Goal: Task Accomplishment & Management: Manage account settings

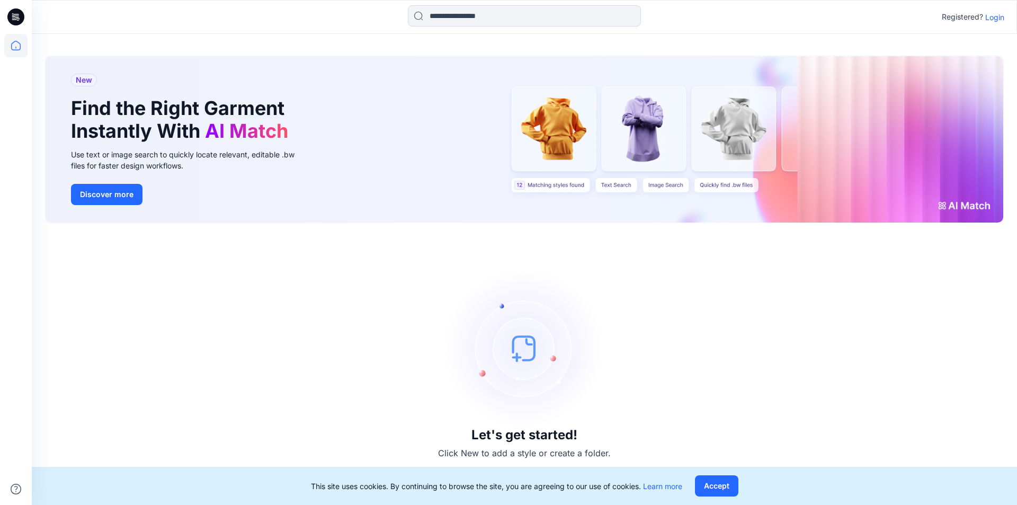
click at [997, 17] on p "Login" at bounding box center [995, 17] width 19 height 11
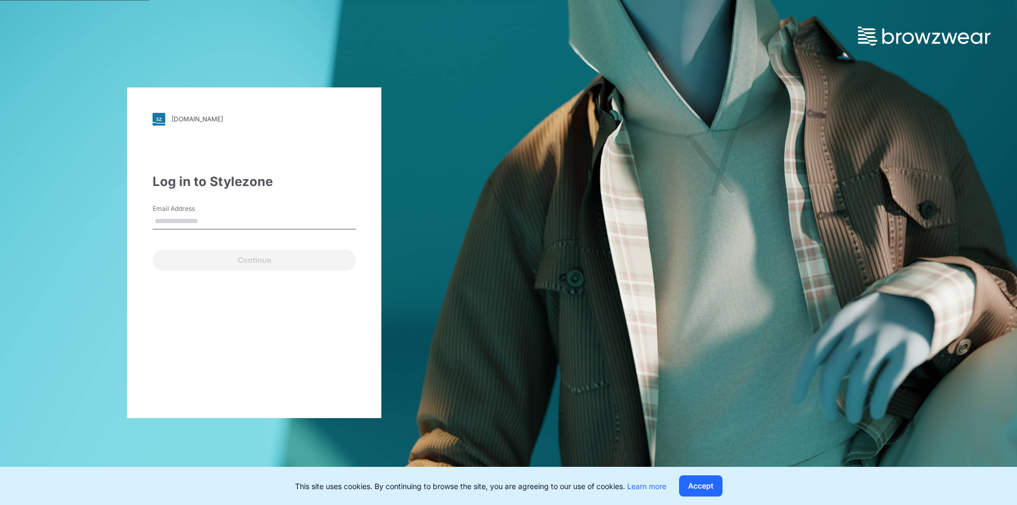
type input "**********"
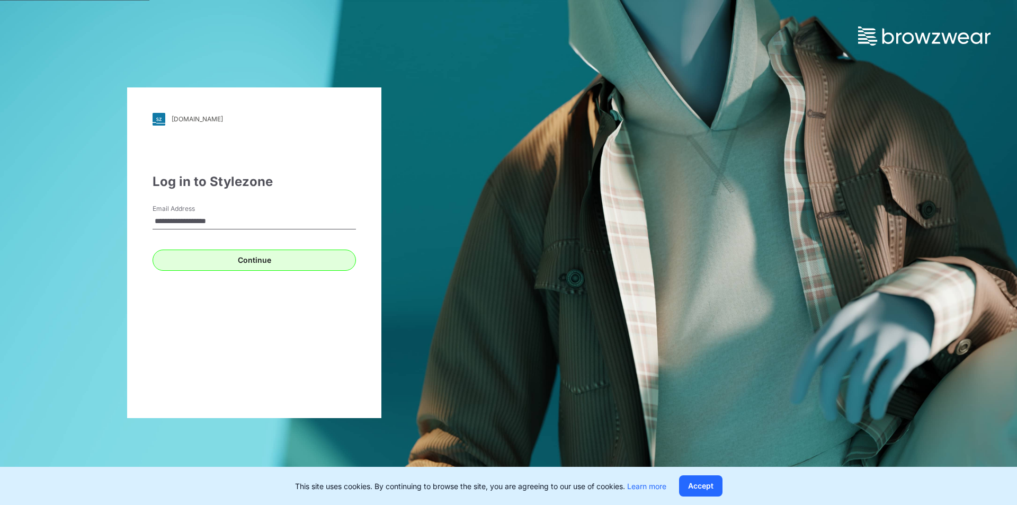
drag, startPoint x: 238, startPoint y: 244, endPoint x: 240, endPoint y: 260, distance: 15.4
click at [238, 245] on form "**********" at bounding box center [254, 237] width 203 height 67
click at [241, 259] on button "Continue" at bounding box center [254, 260] width 203 height 21
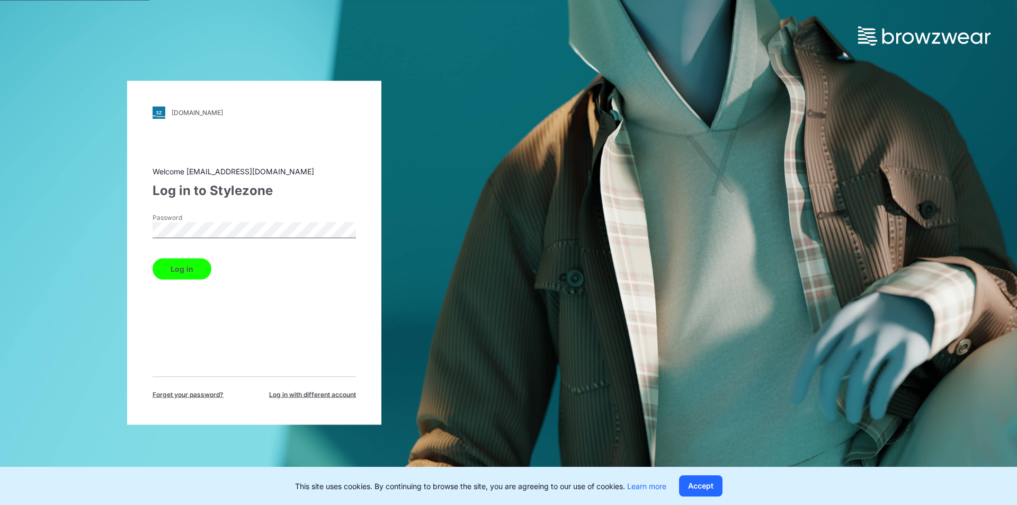
click at [254, 256] on div "Log in" at bounding box center [254, 266] width 203 height 25
click at [187, 265] on button "Log in" at bounding box center [182, 268] width 59 height 21
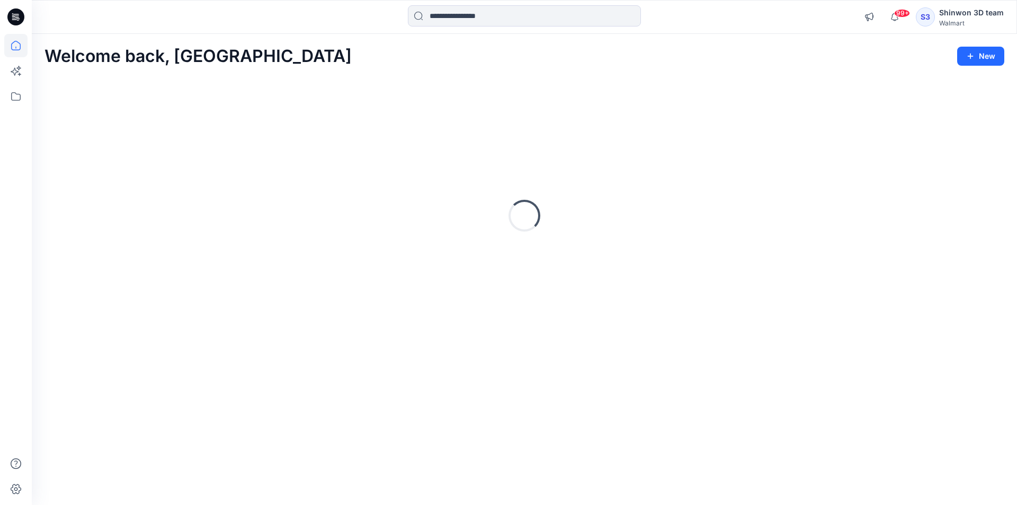
click at [323, 192] on div "Loading..." at bounding box center [525, 215] width 960 height 265
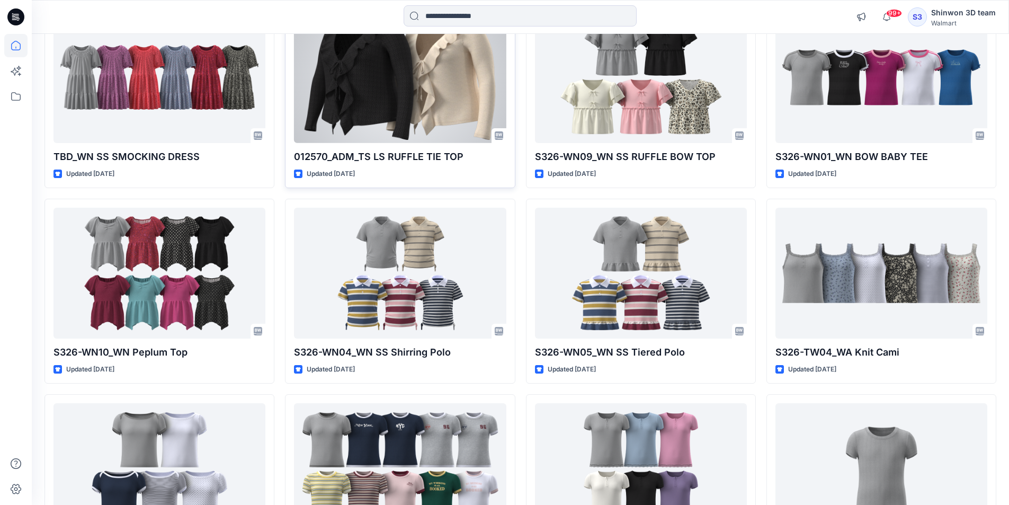
scroll to position [589, 0]
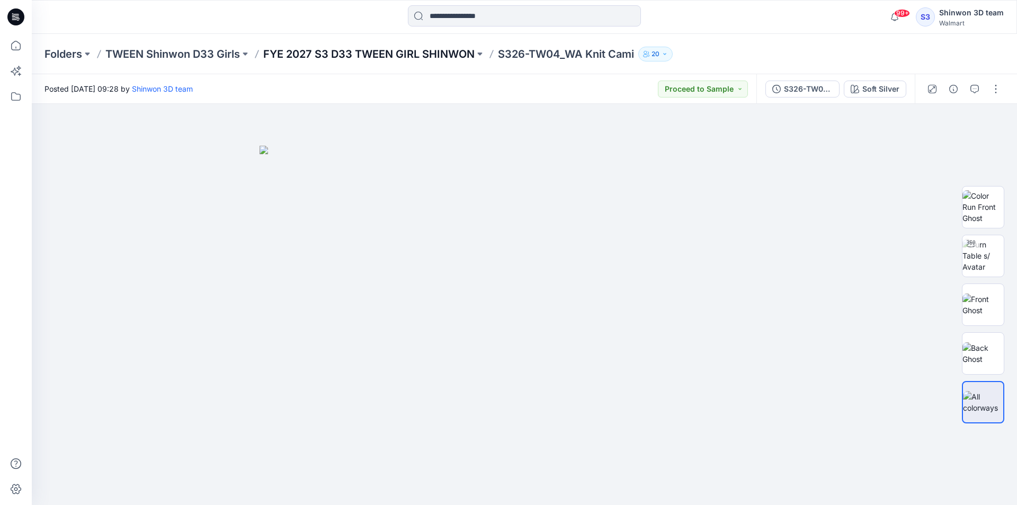
click at [410, 57] on p "FYE 2027 S3 D33 TWEEN GIRL SHINWON" at bounding box center [368, 54] width 211 height 15
click at [999, 90] on button "button" at bounding box center [996, 89] width 17 height 17
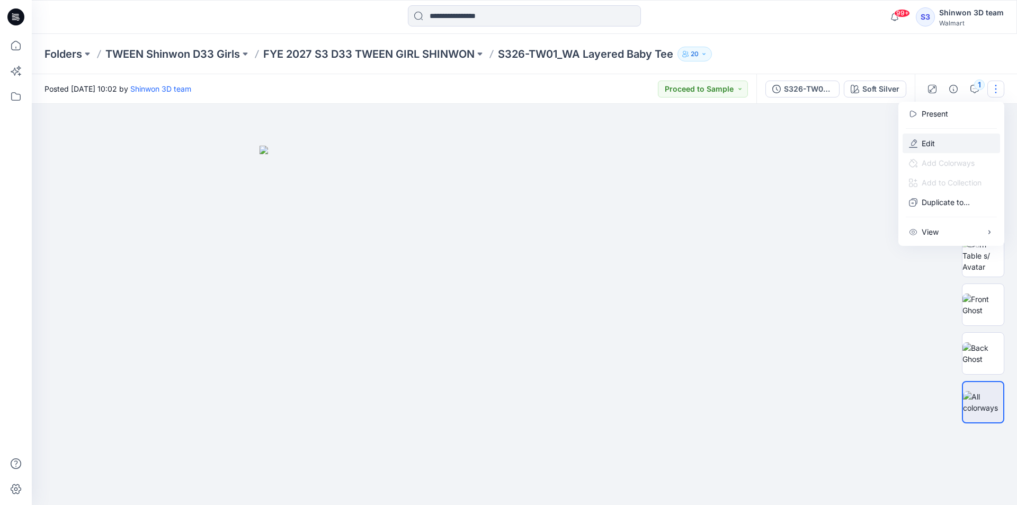
click at [929, 146] on p "Edit" at bounding box center [928, 143] width 13 height 11
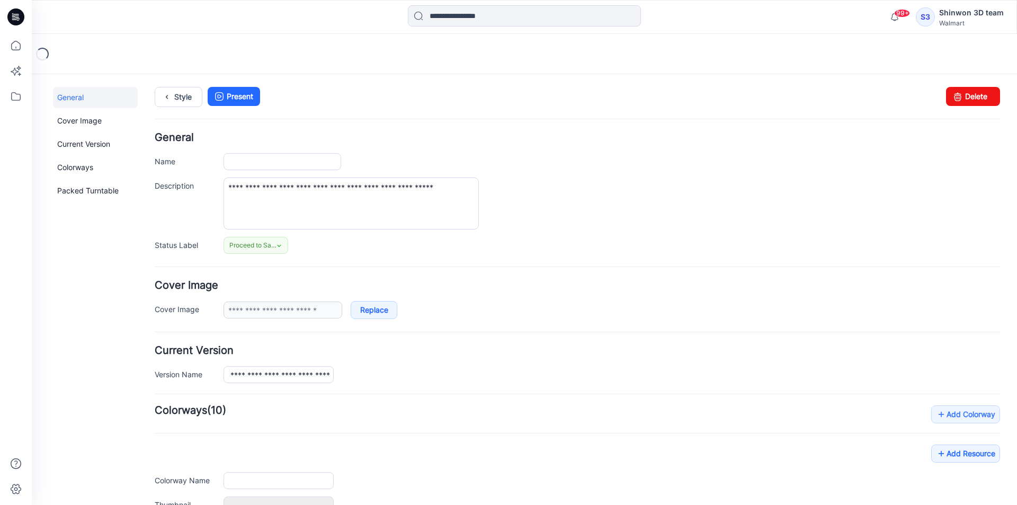
type input "**********"
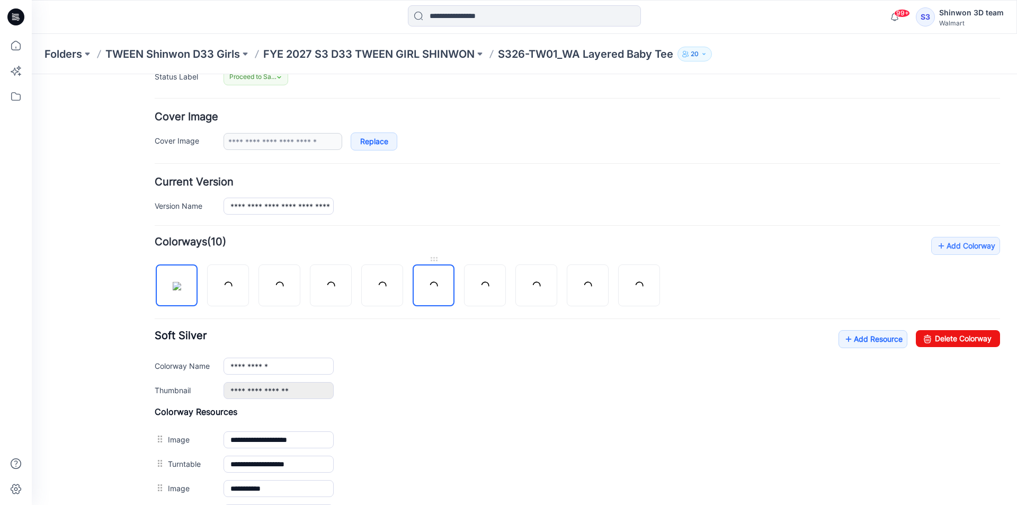
scroll to position [212, 0]
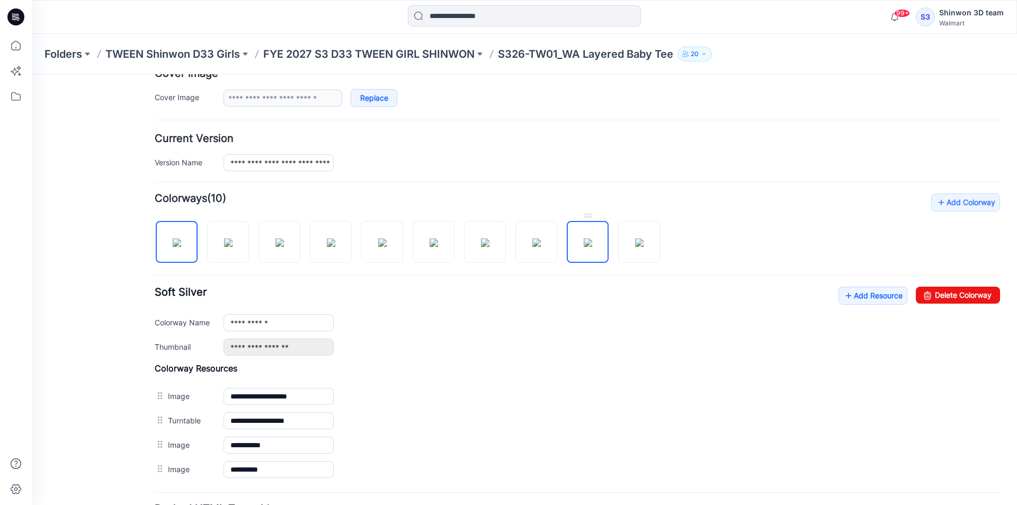
click at [584, 243] on img at bounding box center [588, 242] width 8 height 8
drag, startPoint x: 939, startPoint y: 291, endPoint x: 594, endPoint y: 139, distance: 377.2
click at [939, 291] on link "Delete Colorway" at bounding box center [958, 295] width 84 height 17
click at [277, 247] on img at bounding box center [280, 242] width 8 height 8
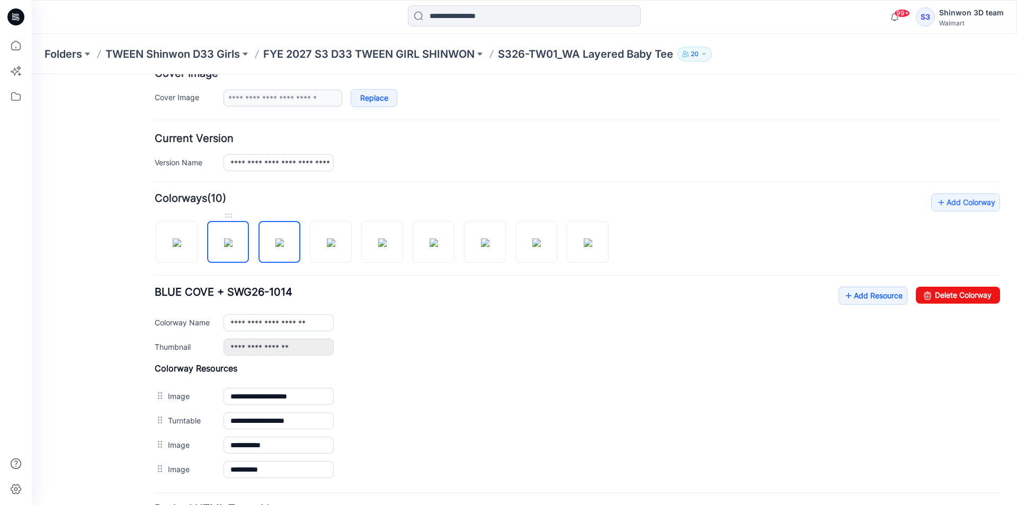
click at [229, 242] on img at bounding box center [228, 242] width 8 height 8
click at [599, 171] on form "**********" at bounding box center [578, 251] width 846 height 661
click at [430, 238] on img at bounding box center [434, 242] width 8 height 8
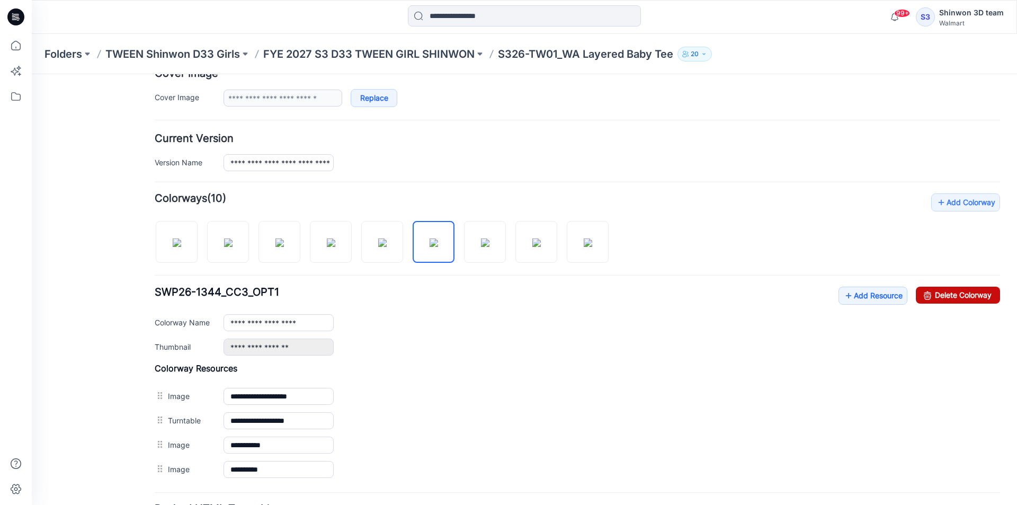
click at [924, 299] on icon at bounding box center [927, 295] width 15 height 17
type input "**********"
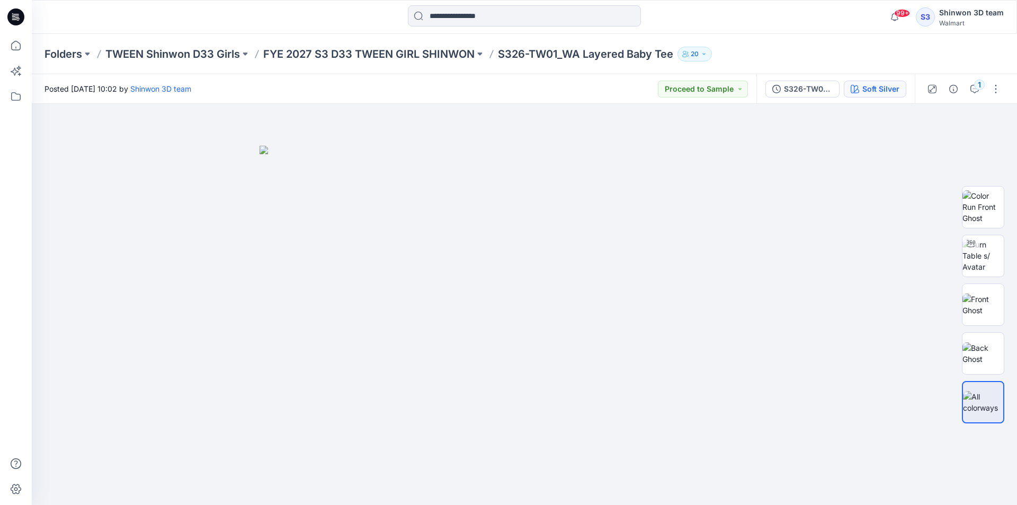
click at [896, 85] on div "Soft Silver" at bounding box center [881, 89] width 37 height 12
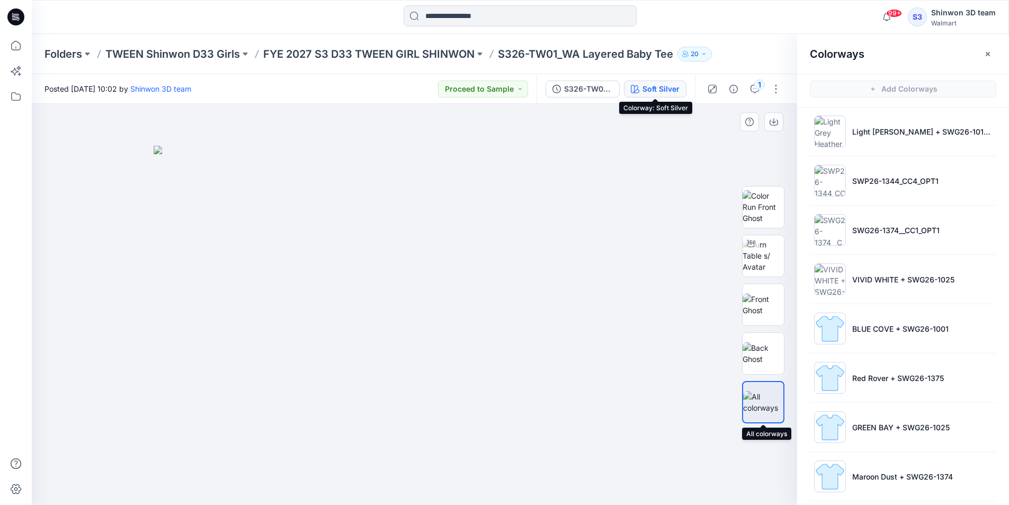
scroll to position [3, 0]
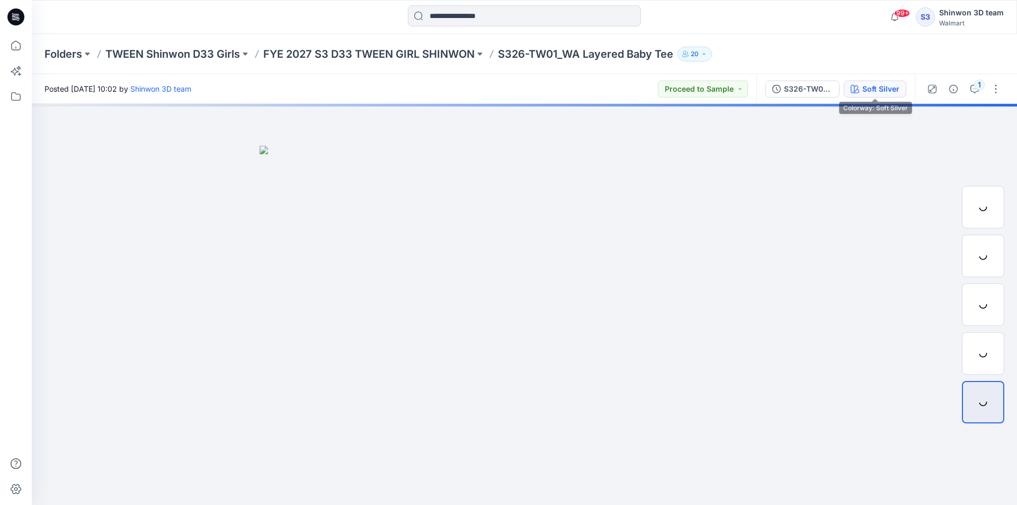
click at [881, 92] on div "Soft Silver" at bounding box center [881, 89] width 37 height 12
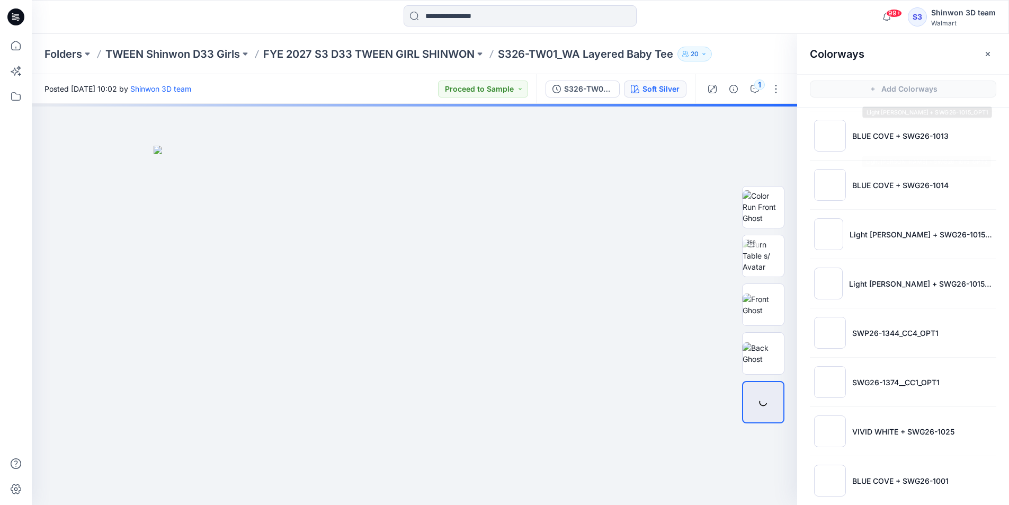
scroll to position [159, 0]
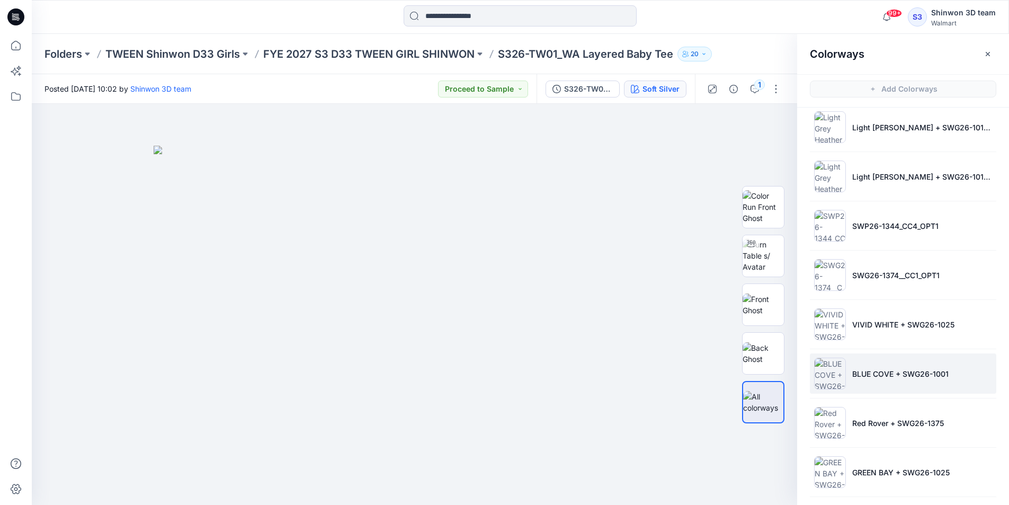
click at [849, 377] on li "BLUE COVE + SWG26-1001" at bounding box center [903, 373] width 187 height 40
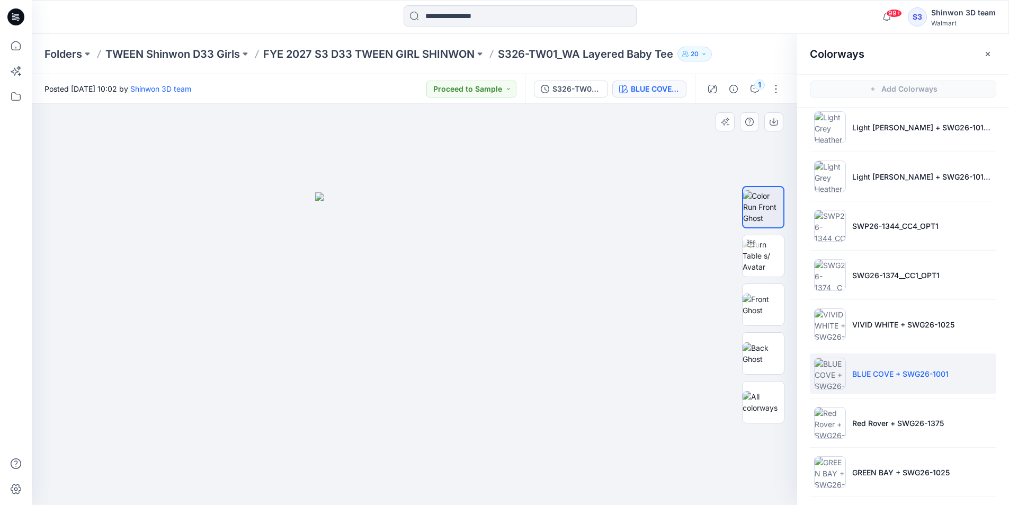
click at [579, 114] on div at bounding box center [415, 304] width 766 height 401
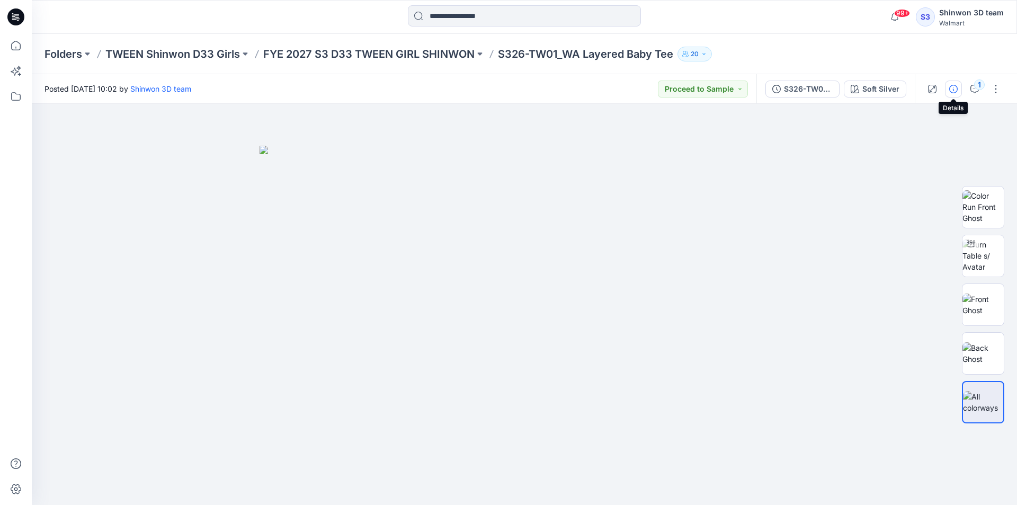
click at [953, 87] on icon "button" at bounding box center [954, 89] width 8 height 8
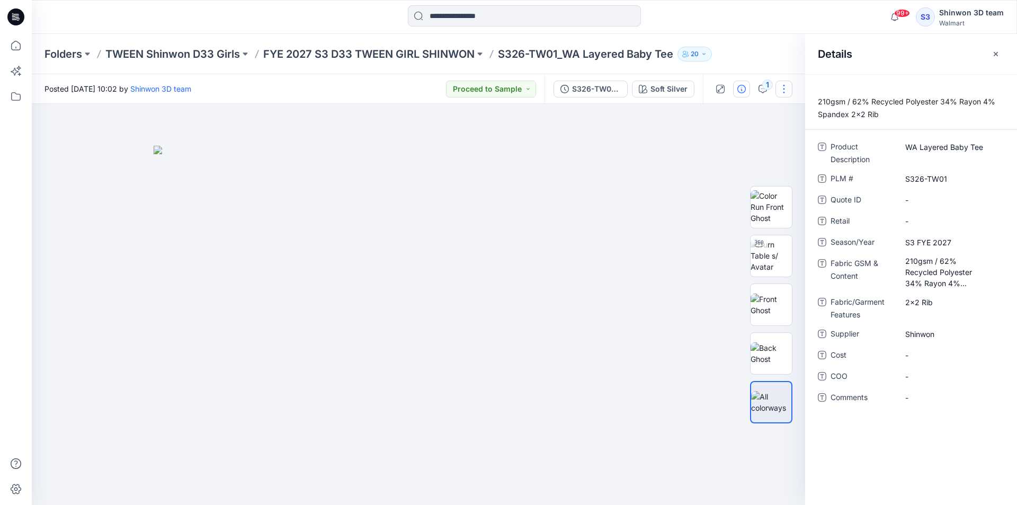
click at [792, 90] on button "button" at bounding box center [784, 89] width 17 height 17
click at [744, 143] on button "Edit" at bounding box center [739, 144] width 97 height 20
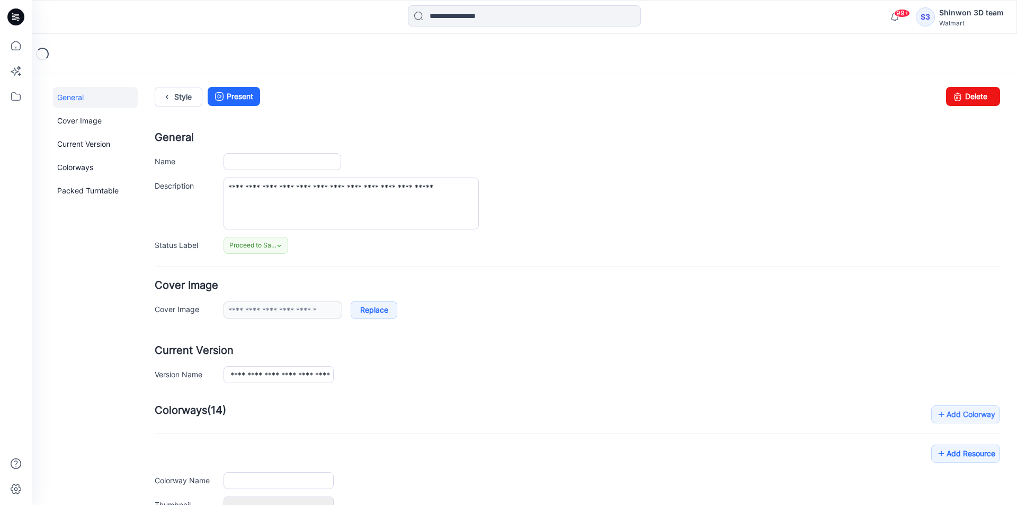
type input "**********"
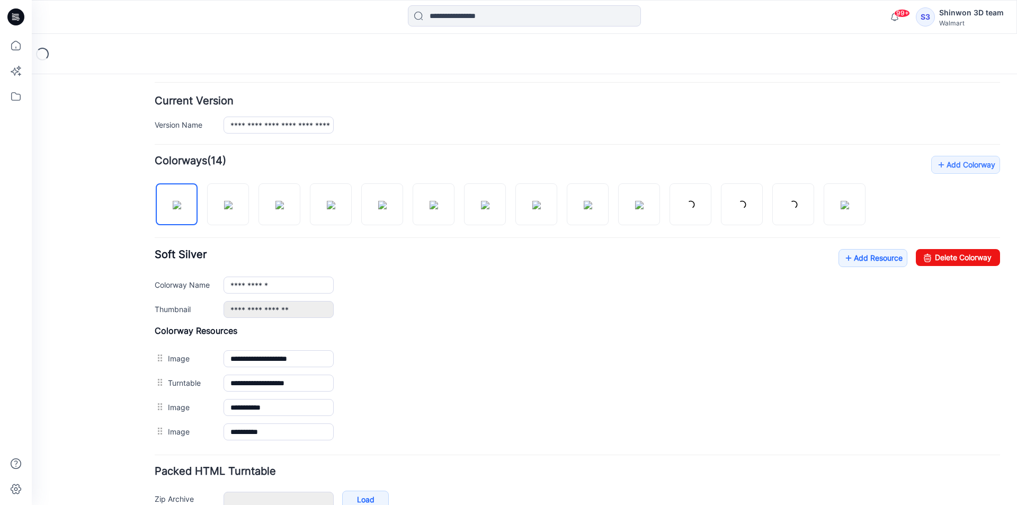
scroll to position [310, 0]
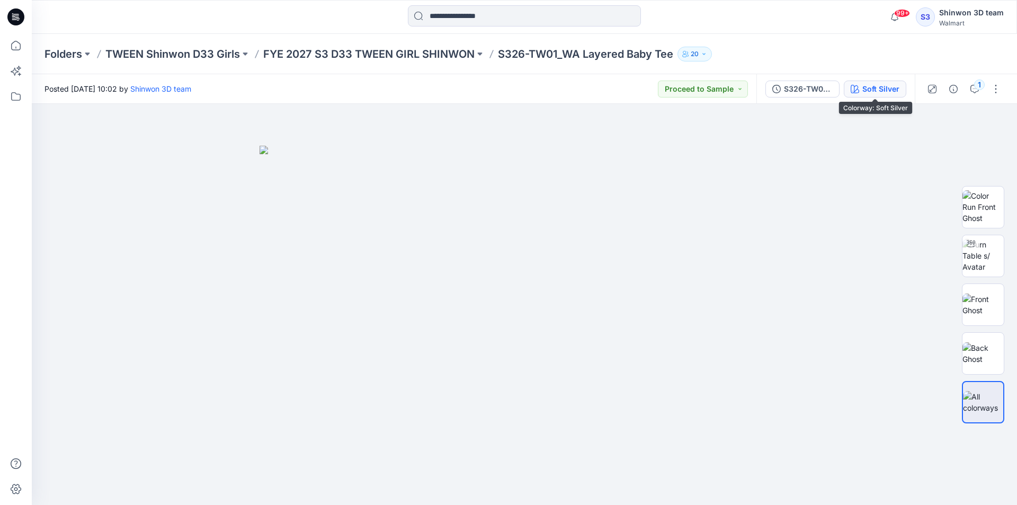
click at [884, 84] on div "Soft Silver" at bounding box center [881, 89] width 37 height 12
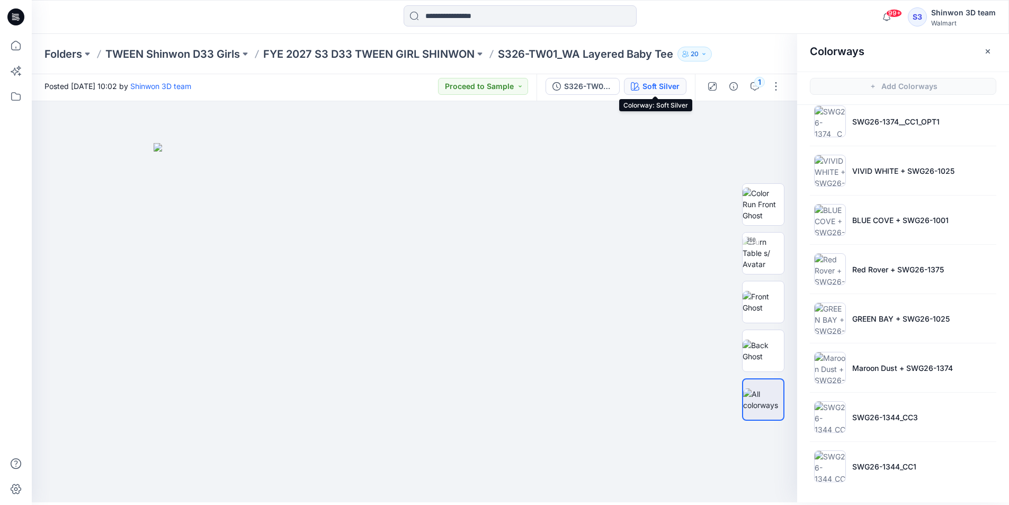
scroll to position [3, 0]
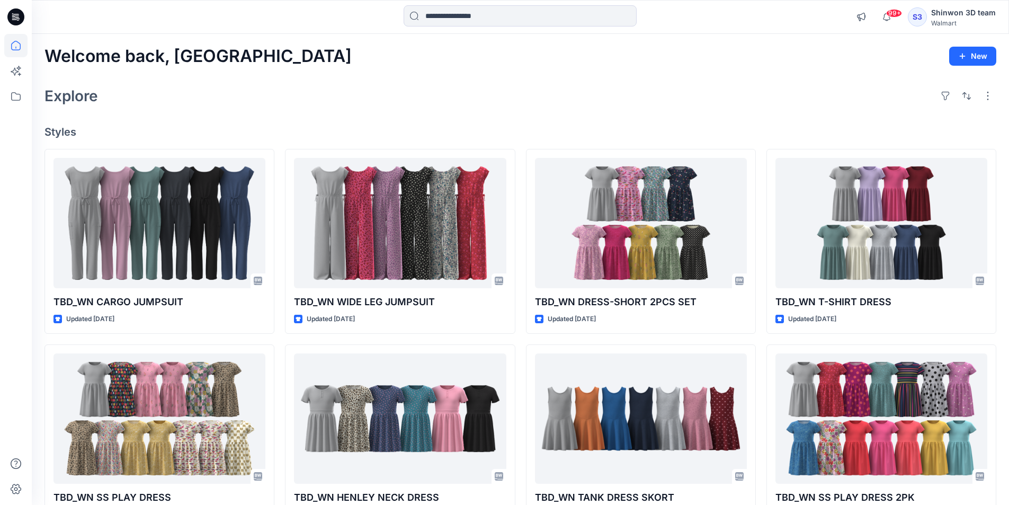
scroll to position [589, 0]
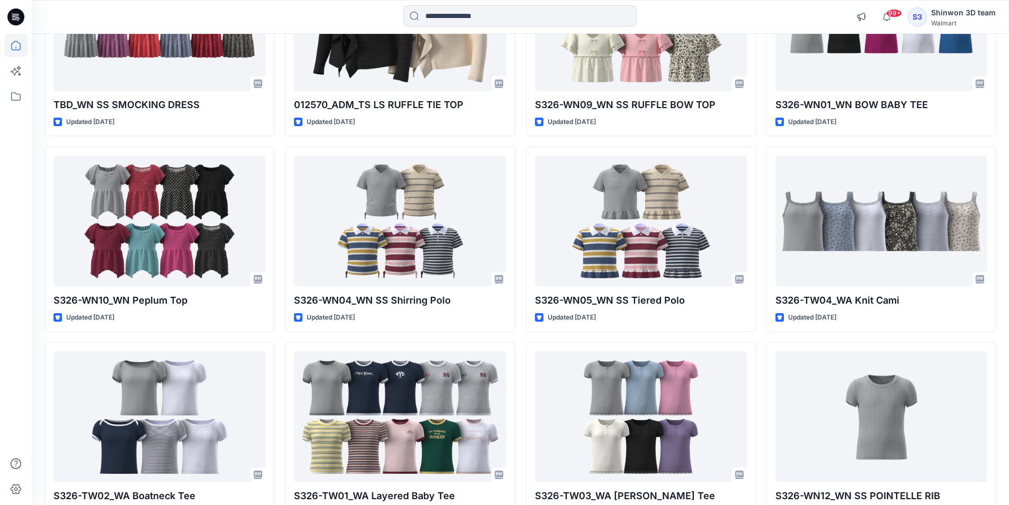
drag, startPoint x: 334, startPoint y: 17, endPoint x: 350, endPoint y: 0, distance: 22.9
click at [336, 13] on div at bounding box center [520, 16] width 489 height 23
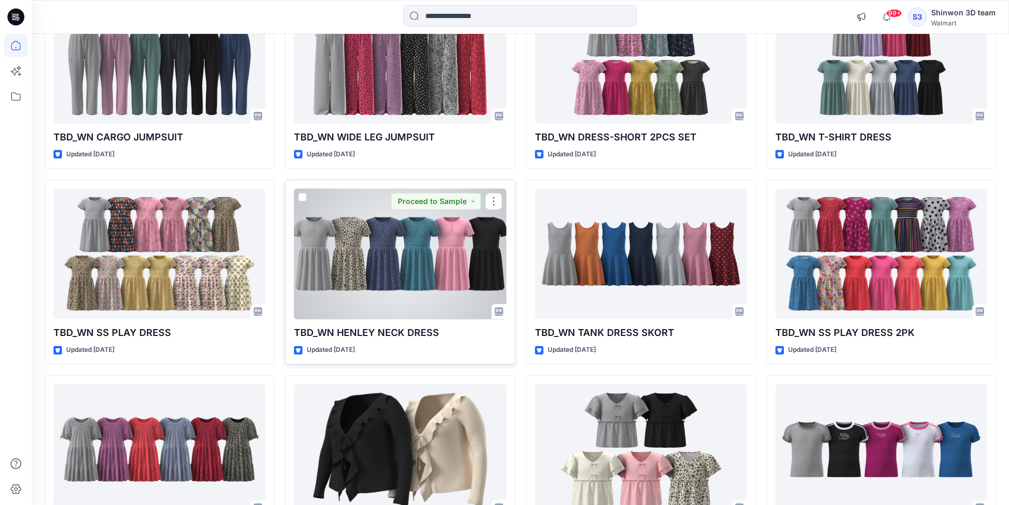
scroll to position [0, 0]
